Goal: Navigation & Orientation: Find specific page/section

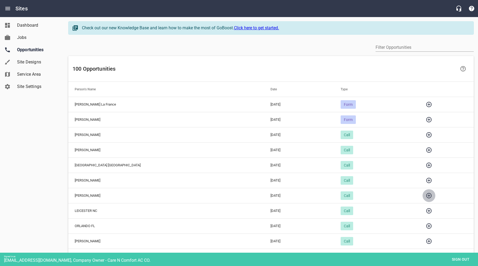
click at [426, 194] on icon "button" at bounding box center [428, 195] width 5 height 5
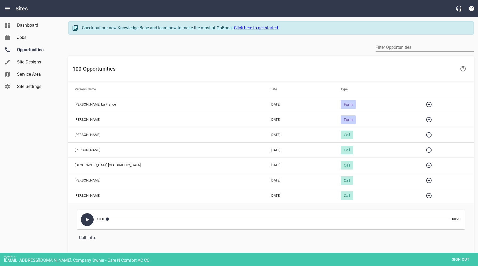
click at [87, 219] on icon "button" at bounding box center [87, 220] width 3 height 4
click at [426, 196] on icon "button" at bounding box center [429, 196] width 6 height 6
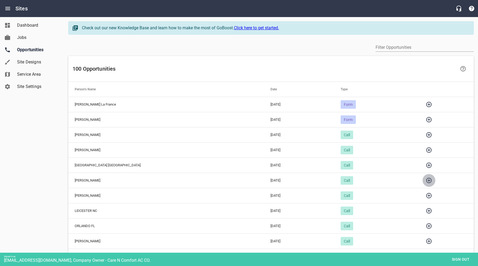
click at [426, 181] on icon "button" at bounding box center [429, 180] width 6 height 6
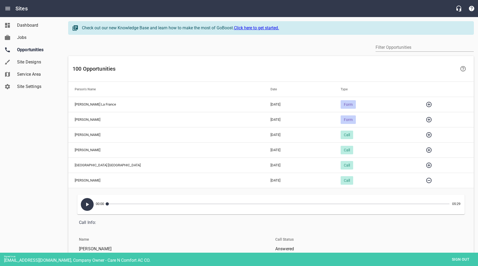
click at [86, 206] on icon "button" at bounding box center [87, 204] width 6 height 6
click at [89, 205] on icon "button" at bounding box center [87, 204] width 6 height 6
click at [426, 180] on icon "button" at bounding box center [429, 180] width 6 height 6
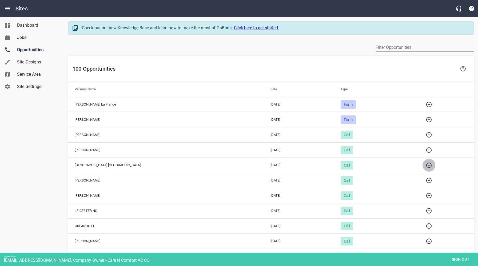
click at [426, 166] on icon "button" at bounding box center [429, 165] width 6 height 6
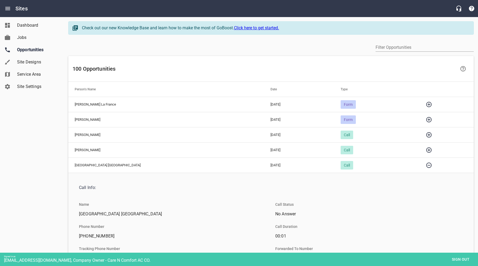
click at [426, 166] on icon "button" at bounding box center [429, 165] width 6 height 6
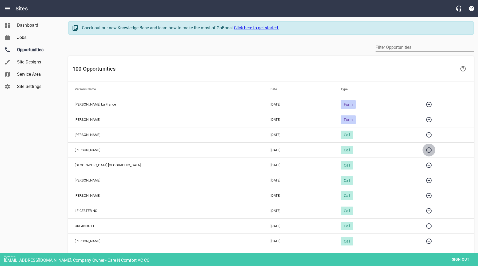
click at [426, 151] on icon "button" at bounding box center [429, 150] width 6 height 6
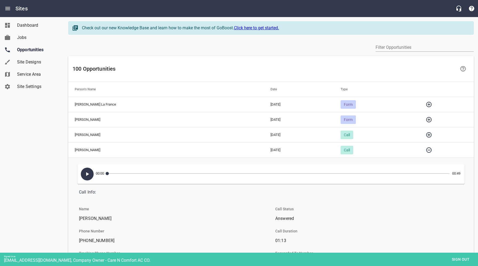
click at [86, 176] on icon "button" at bounding box center [87, 174] width 6 height 6
click at [426, 150] on icon "button" at bounding box center [429, 150] width 6 height 6
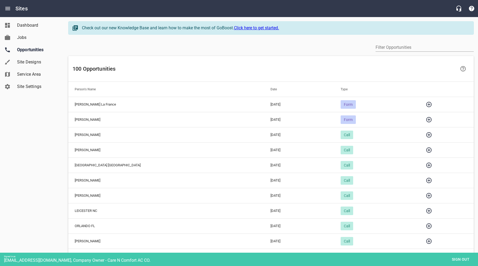
click at [426, 134] on icon "button" at bounding box center [429, 135] width 6 height 6
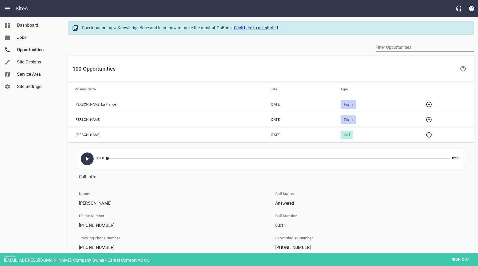
click at [92, 160] on button "button" at bounding box center [87, 159] width 13 height 13
click at [88, 159] on icon "button" at bounding box center [87, 159] width 3 height 4
click at [426, 136] on icon "button" at bounding box center [428, 134] width 5 height 5
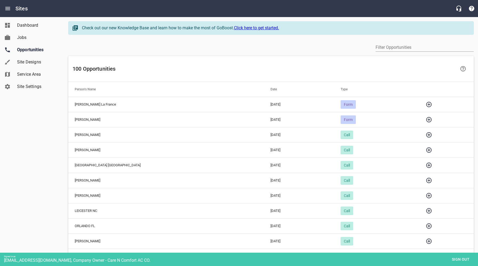
click at [426, 119] on icon "button" at bounding box center [428, 119] width 5 height 5
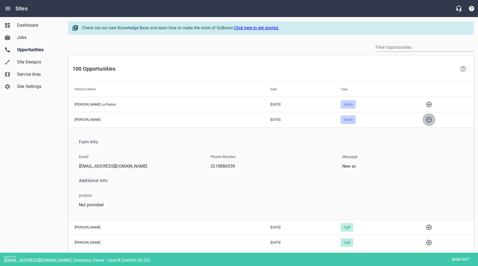
click at [426, 119] on icon "button" at bounding box center [429, 120] width 6 height 6
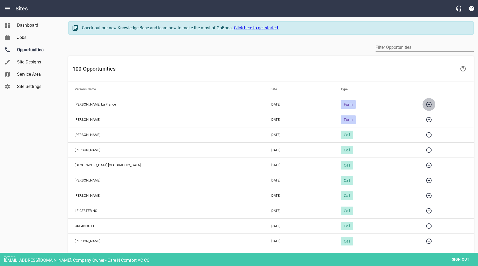
click at [426, 105] on icon "button" at bounding box center [429, 104] width 6 height 6
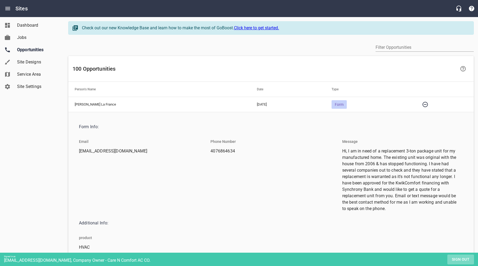
click at [457, 258] on span "Sign out" at bounding box center [460, 259] width 22 height 7
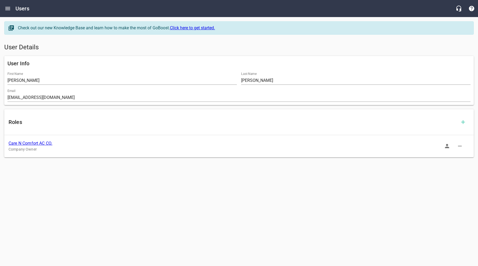
click at [45, 142] on link "Care N Comfort AC CO." at bounding box center [31, 143] width 44 height 5
